Goal: Task Accomplishment & Management: Use online tool/utility

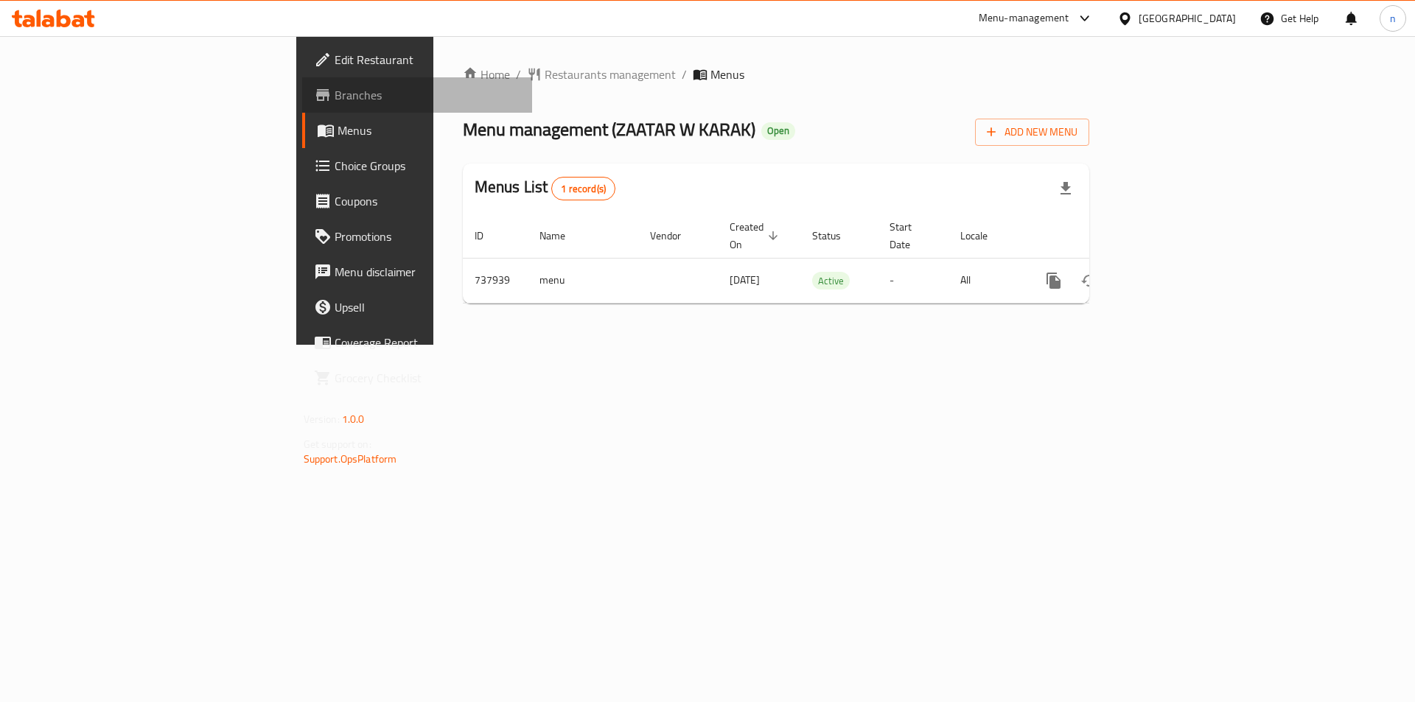
click at [302, 111] on link "Branches" at bounding box center [417, 94] width 231 height 35
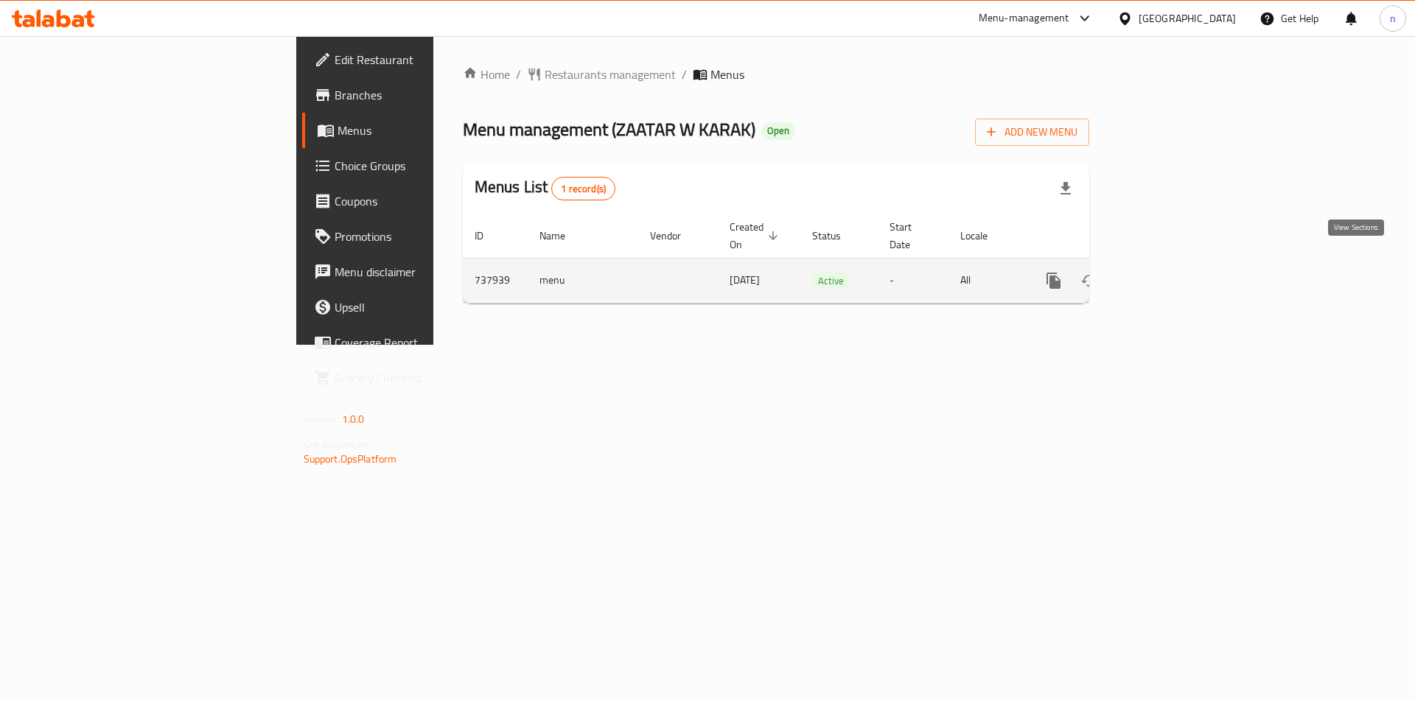
click at [1169, 272] on icon "enhanced table" at bounding box center [1160, 281] width 18 height 18
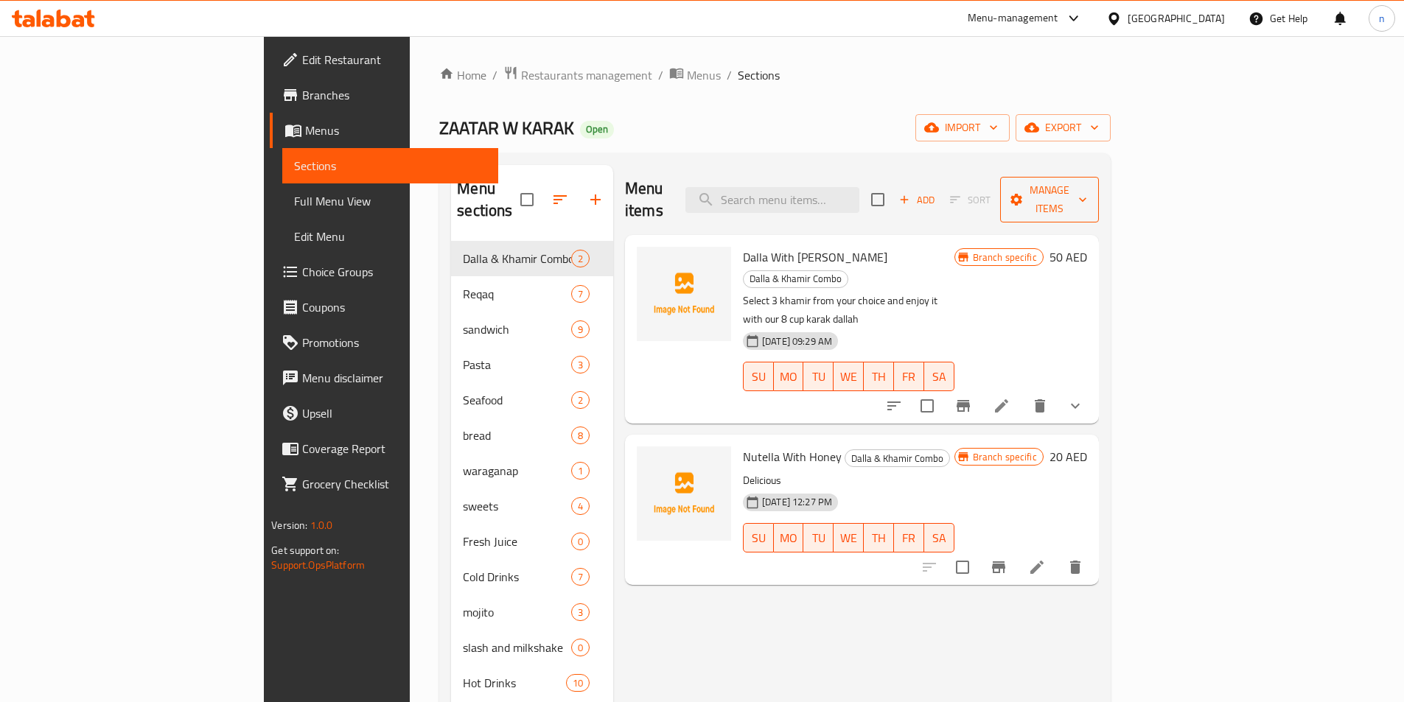
click at [1087, 189] on span "Manage items" at bounding box center [1049, 199] width 75 height 37
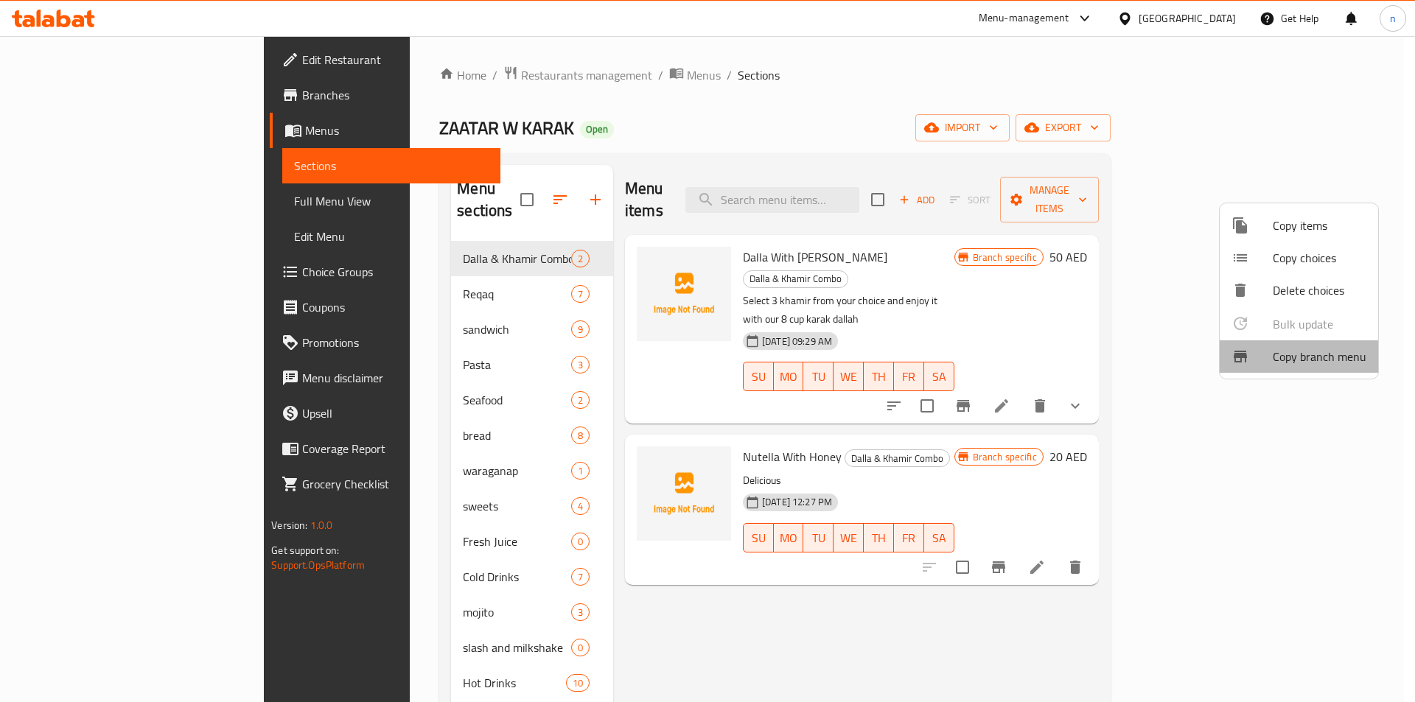
click at [1318, 357] on span "Copy branch menu" at bounding box center [1320, 357] width 94 height 18
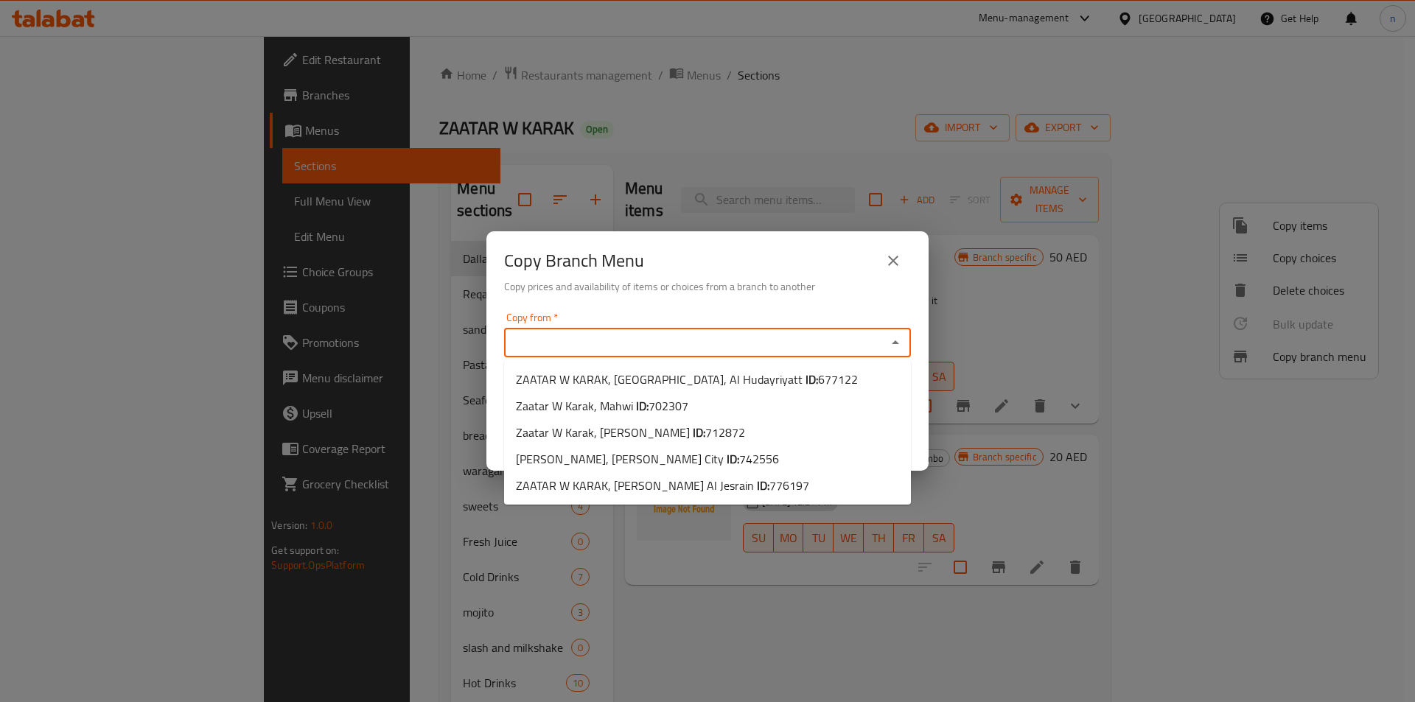
click at [591, 341] on input "Copy from   *" at bounding box center [695, 342] width 374 height 21
paste input "742556"
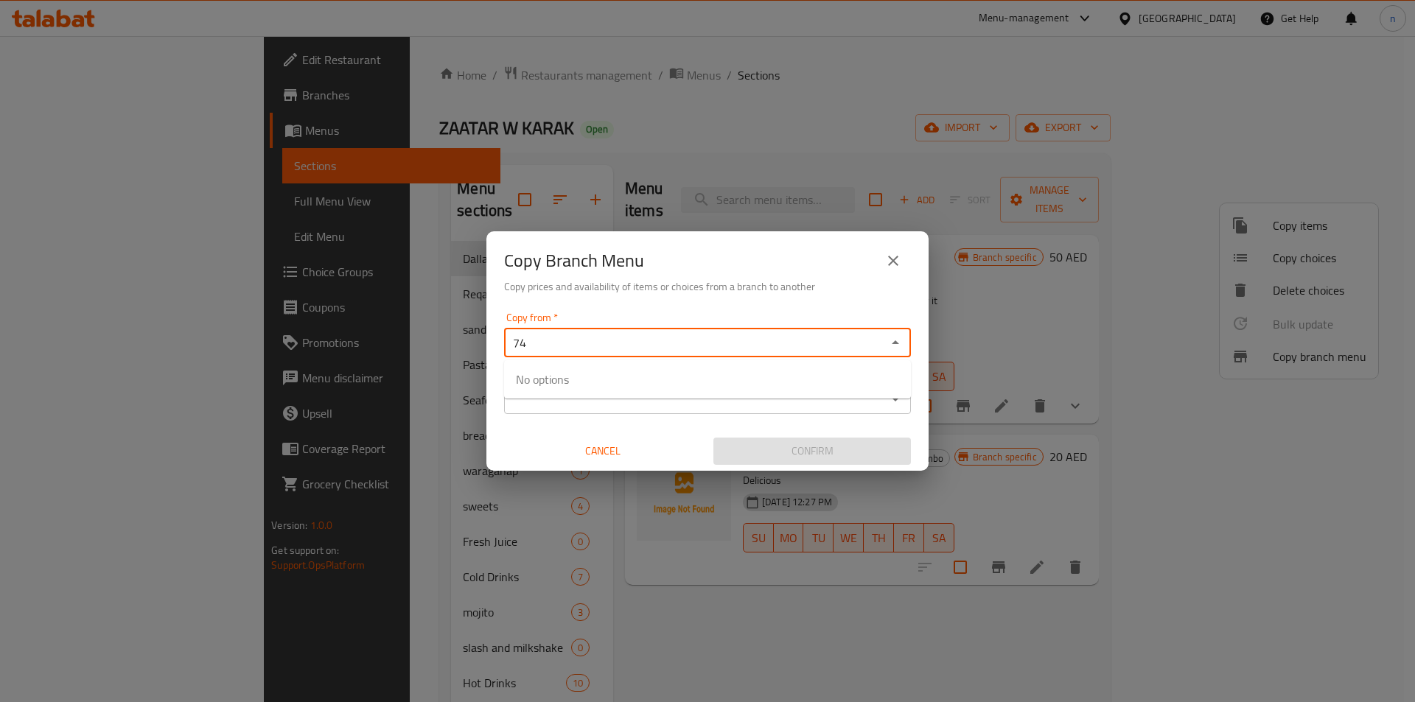
type input "7"
click at [610, 346] on input "Copy from   *" at bounding box center [695, 342] width 374 height 21
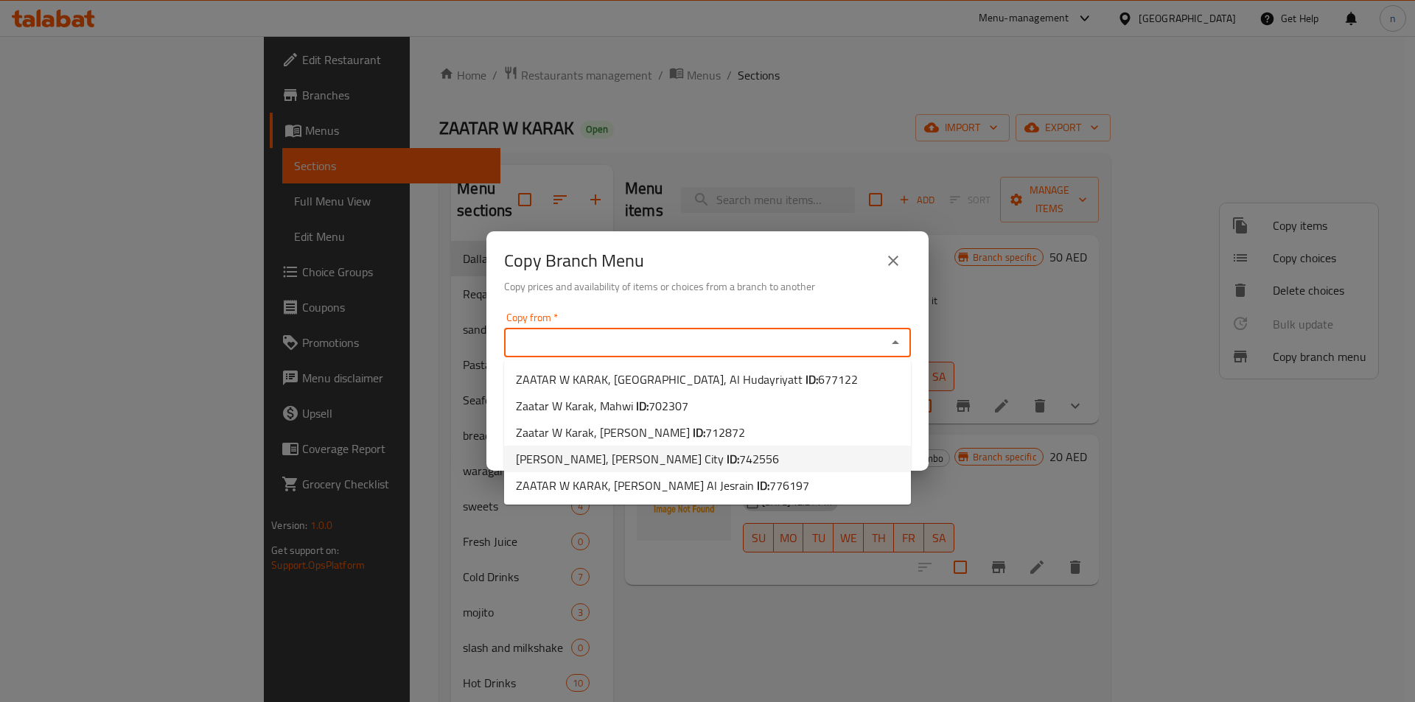
click at [779, 459] on span "742556" at bounding box center [759, 459] width 40 height 22
type input "[PERSON_NAME], [PERSON_NAME] City"
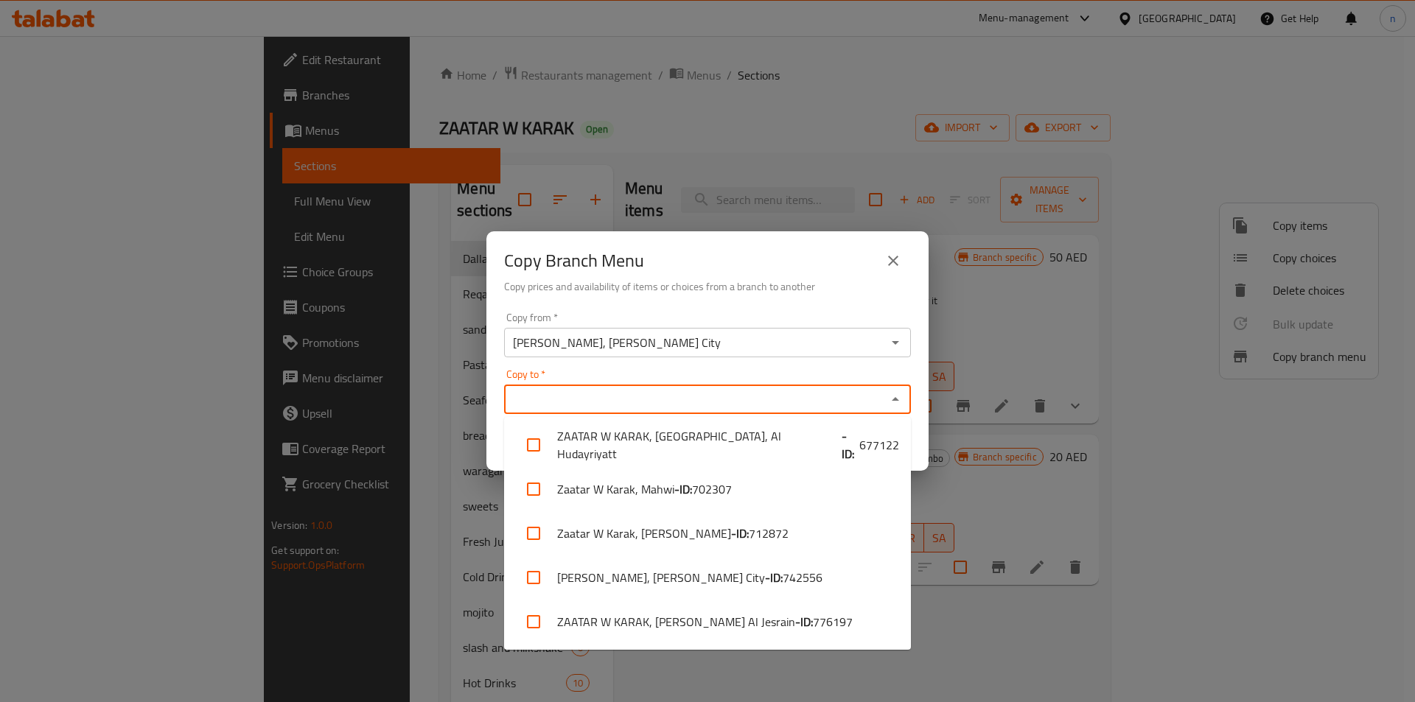
drag, startPoint x: 673, startPoint y: 398, endPoint x: 678, endPoint y: 436, distance: 37.9
click at [673, 397] on input "Copy to   *" at bounding box center [695, 399] width 374 height 21
click at [721, 615] on li "ZAATAR W KARAK, Bain Al Jesrain - ID: 776197" at bounding box center [707, 622] width 407 height 44
checkbox input "true"
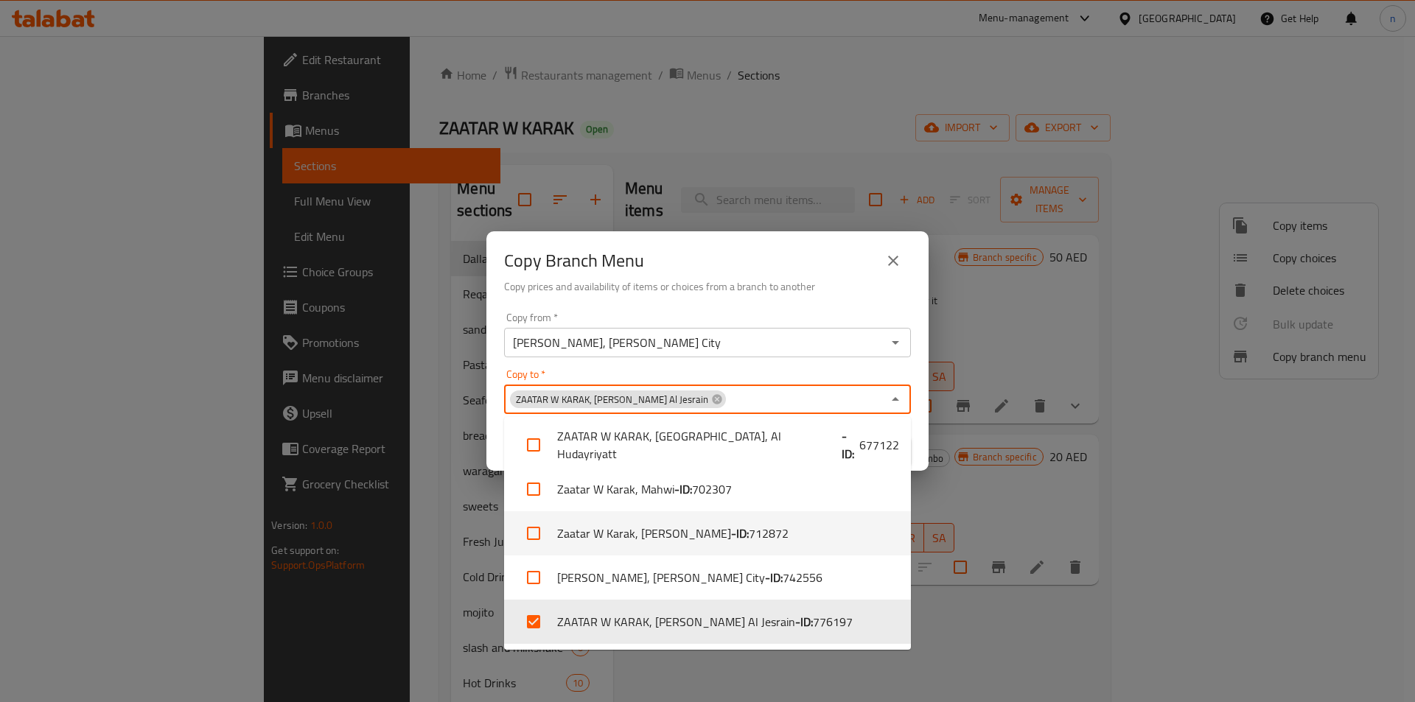
click at [995, 573] on div "Copy Branch Menu Copy prices and availability of items or choices from a branch…" at bounding box center [707, 351] width 1415 height 702
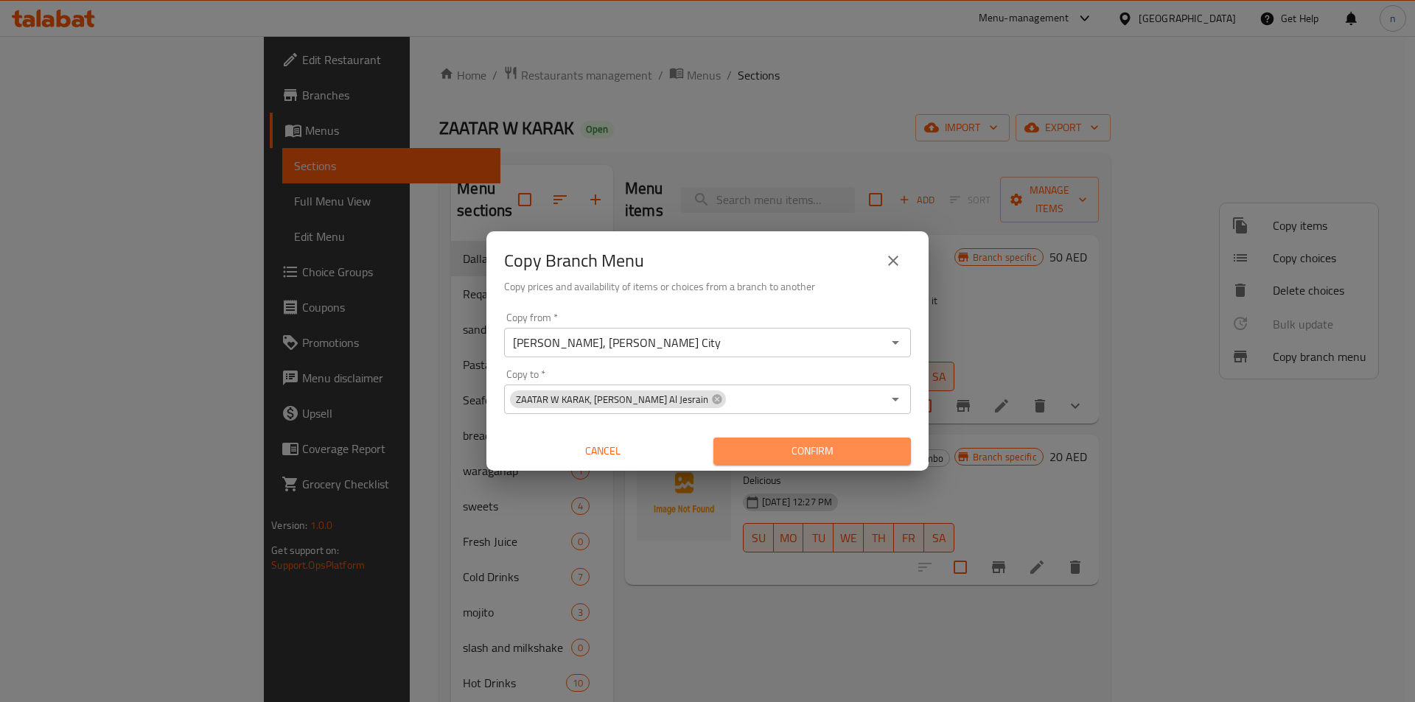
click at [783, 454] on span "Confirm" at bounding box center [812, 451] width 174 height 18
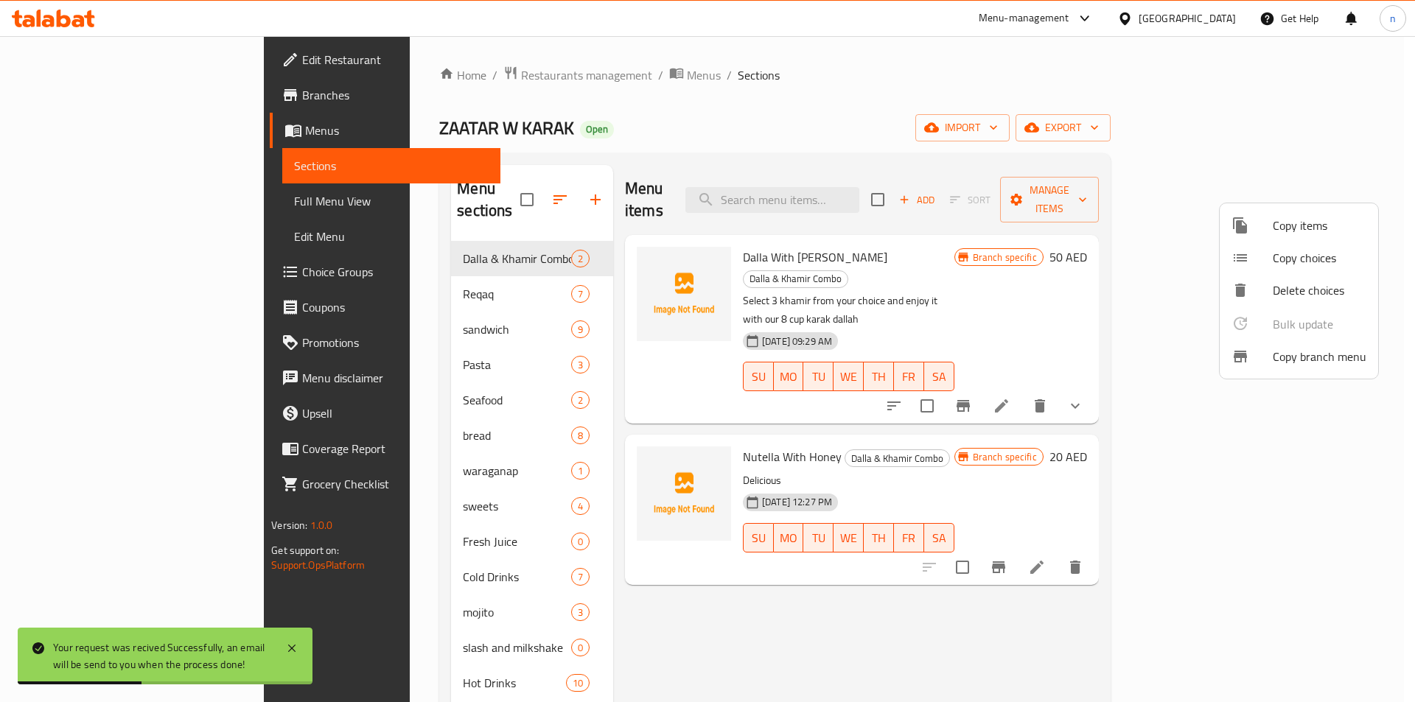
click at [74, 93] on div at bounding box center [707, 351] width 1415 height 702
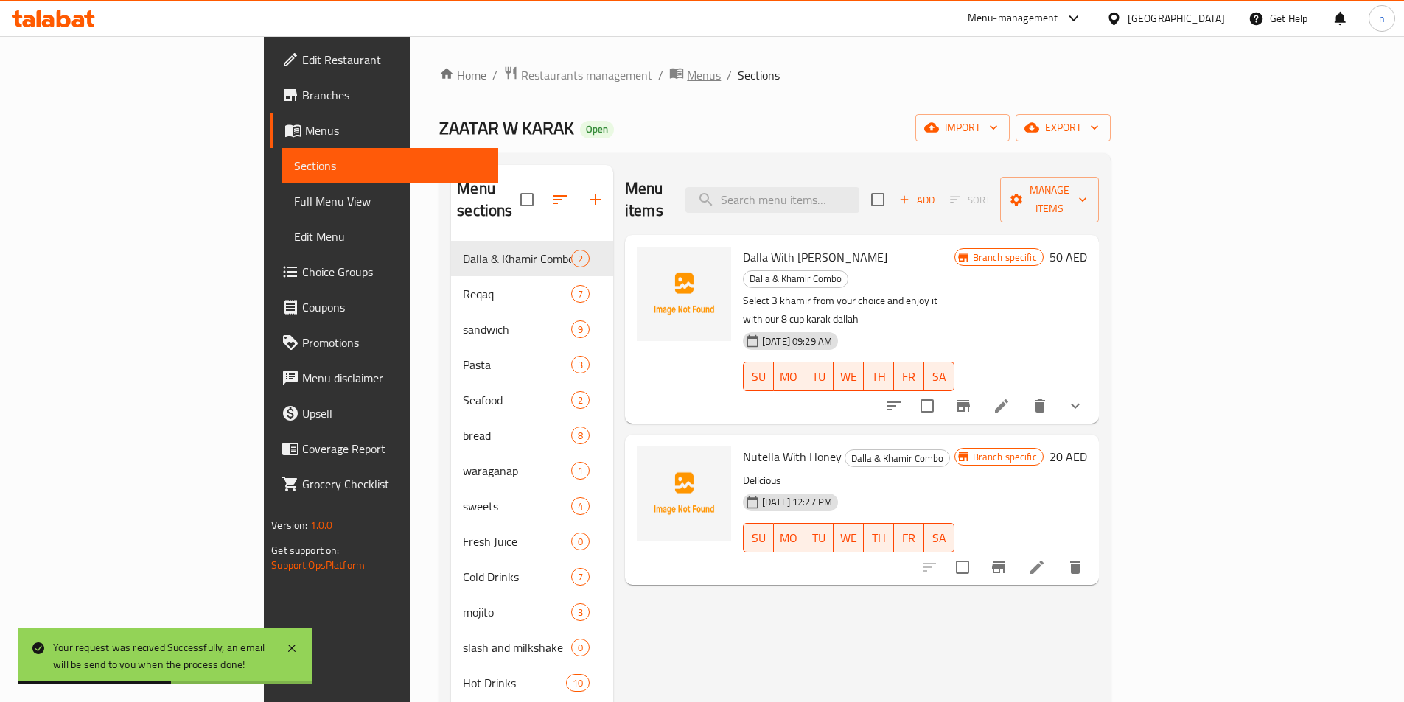
click at [687, 67] on span "Menus" at bounding box center [704, 75] width 34 height 18
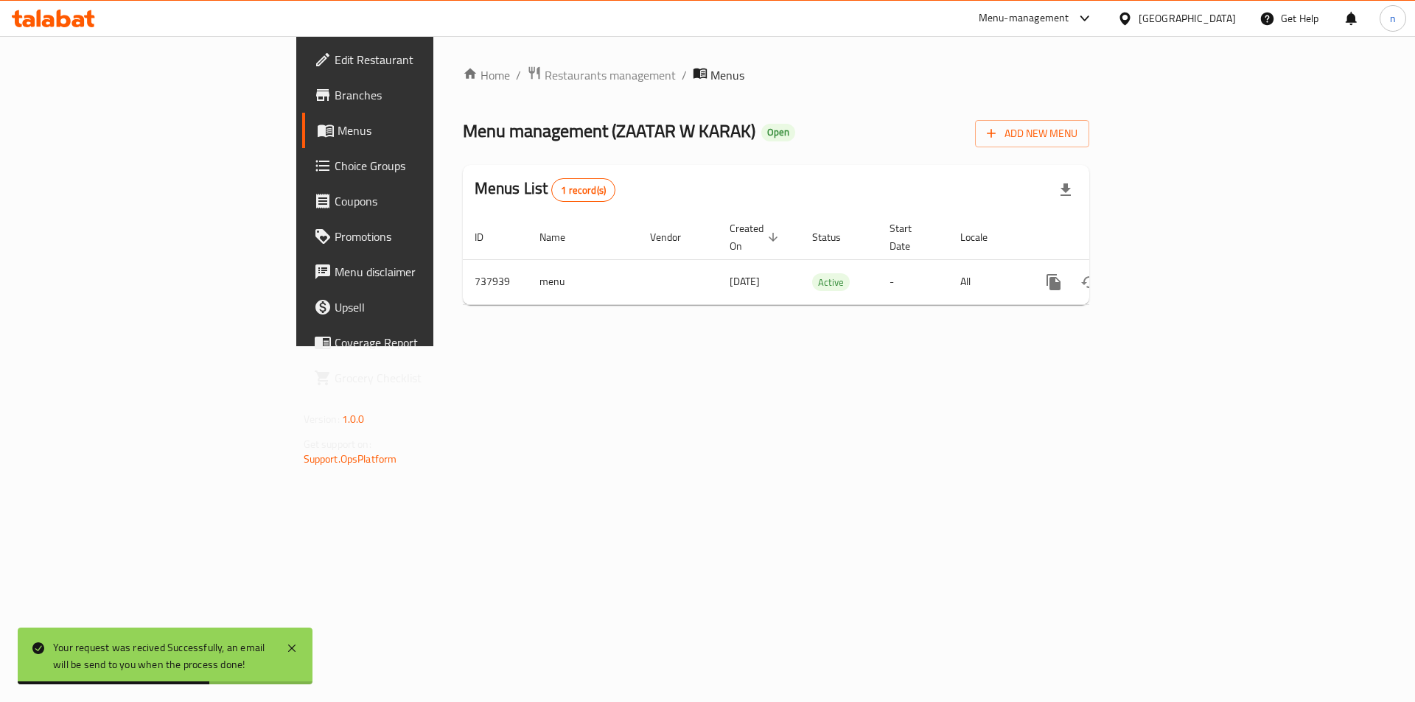
click at [335, 93] on span "Branches" at bounding box center [428, 95] width 186 height 18
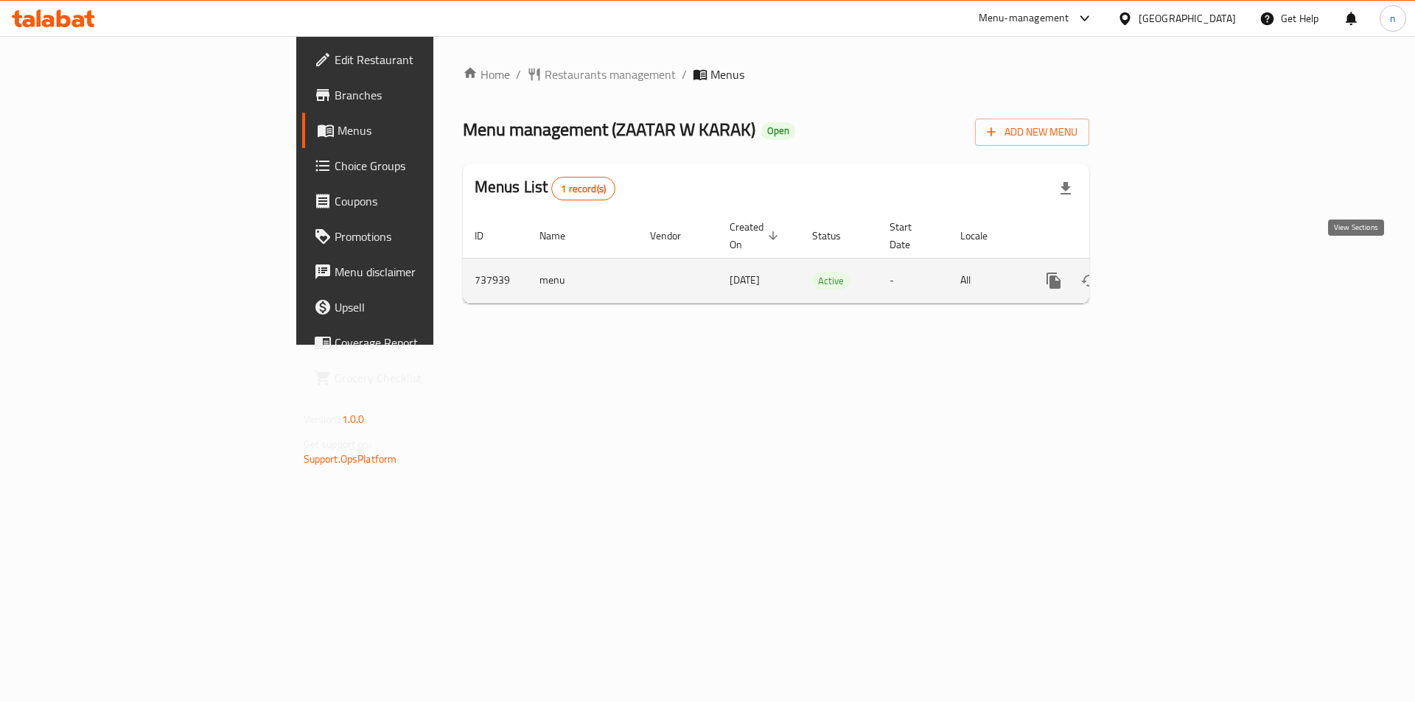
click at [1167, 274] on icon "enhanced table" at bounding box center [1159, 280] width 13 height 13
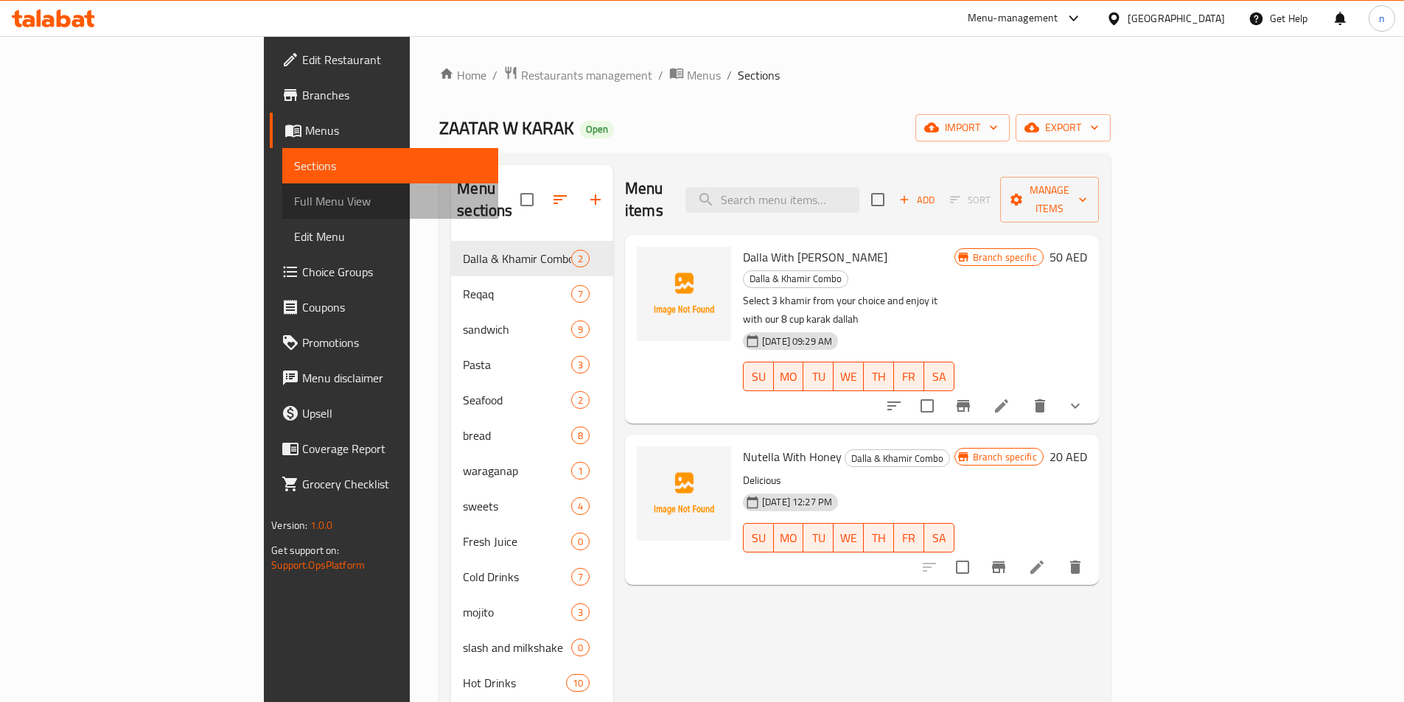
click at [282, 192] on link "Full Menu View" at bounding box center [390, 201] width 216 height 35
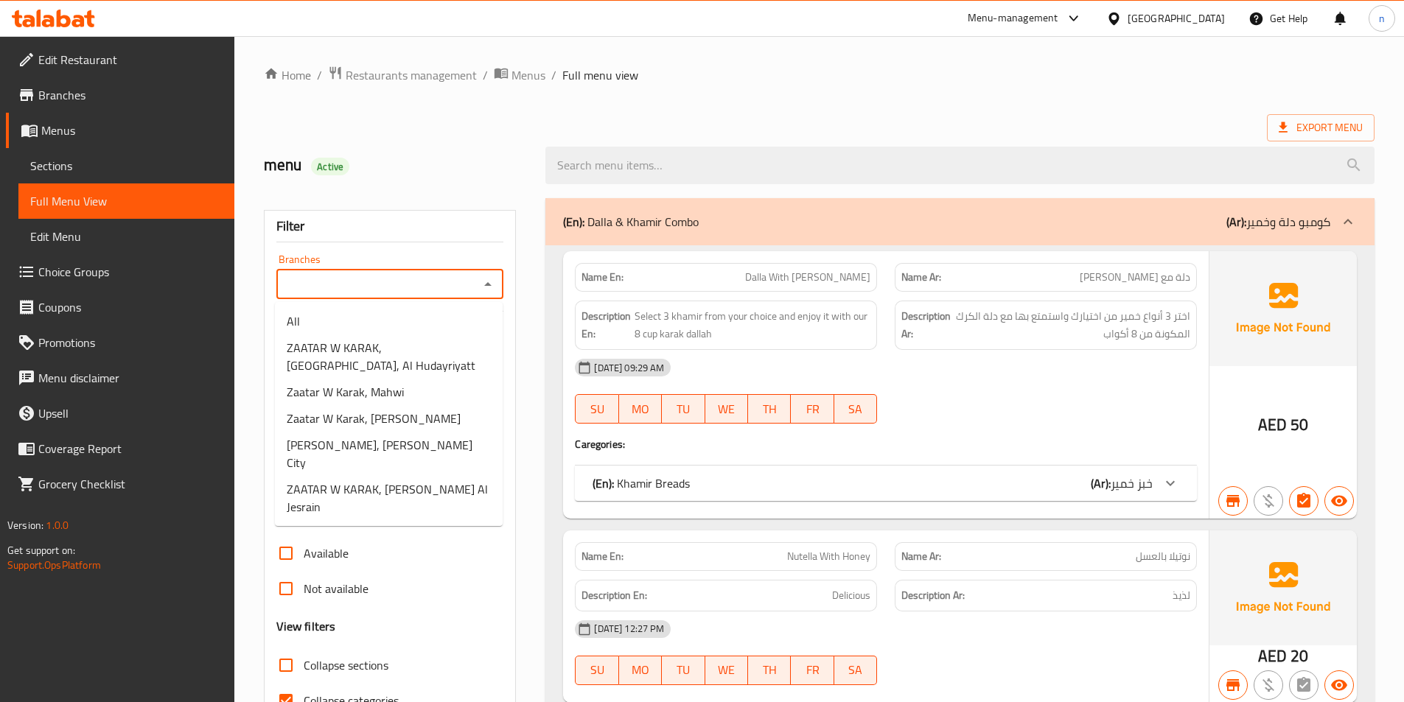
click at [382, 287] on input "Branches" at bounding box center [378, 284] width 195 height 21
click at [404, 491] on span "ZAATAR W KARAK, [PERSON_NAME] Al Jesrain" at bounding box center [389, 497] width 204 height 35
type input "ZAATAR W KARAK, [PERSON_NAME] Al Jesrain"
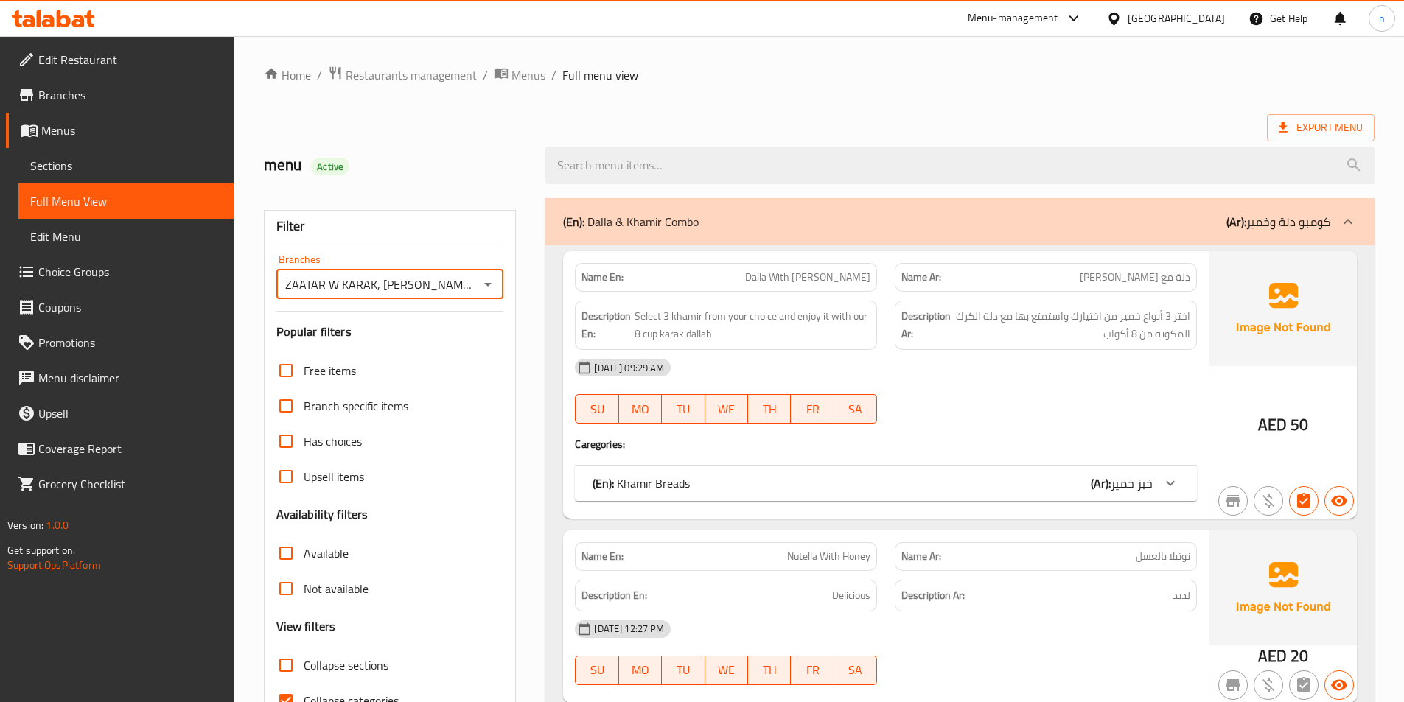
click at [97, 96] on span "Branches" at bounding box center [130, 95] width 184 height 18
